Goal: Information Seeking & Learning: Check status

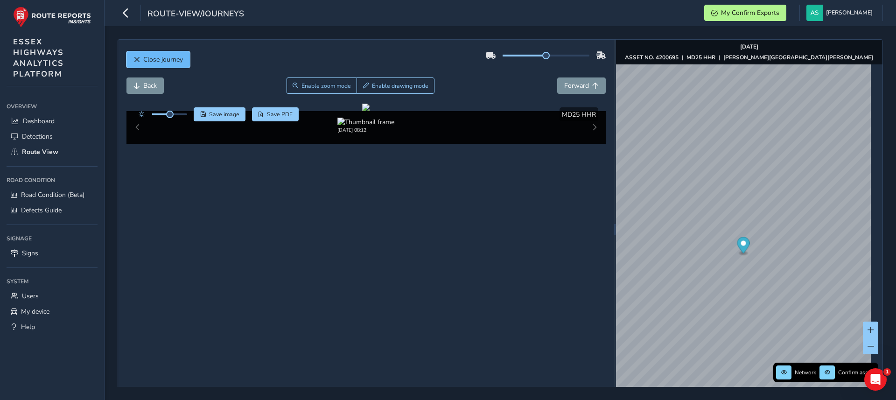
click at [156, 60] on span "Close journey" at bounding box center [163, 59] width 40 height 9
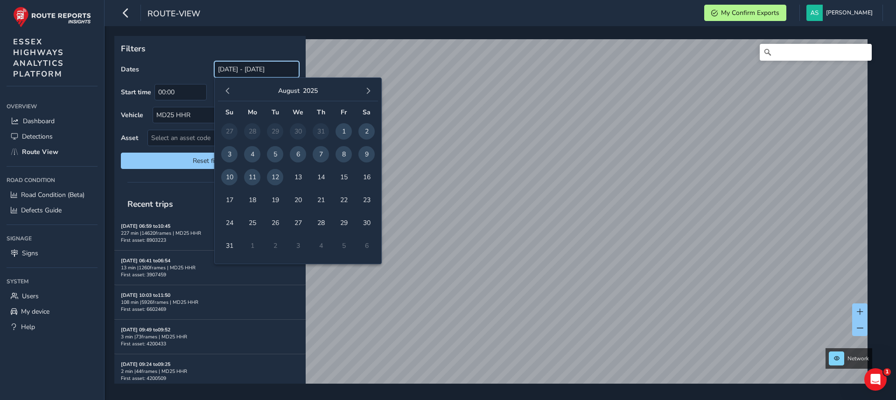
click at [243, 76] on input "[DATE] - [DATE]" at bounding box center [256, 69] width 85 height 16
click at [276, 155] on span "5" at bounding box center [275, 154] width 16 height 16
click at [276, 175] on span "12" at bounding box center [275, 177] width 16 height 16
type input "[DATE] - [DATE]"
